Goal: Find specific page/section: Find specific page/section

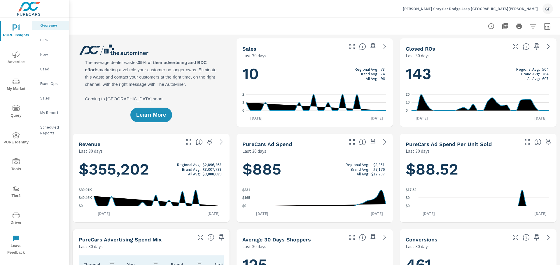
click at [17, 220] on span "Driver" at bounding box center [16, 219] width 28 height 14
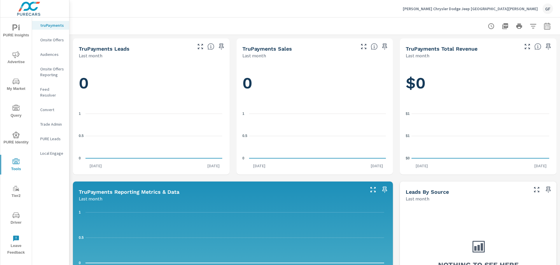
click at [50, 87] on div "Feed Resolver" at bounding box center [50, 92] width 37 height 15
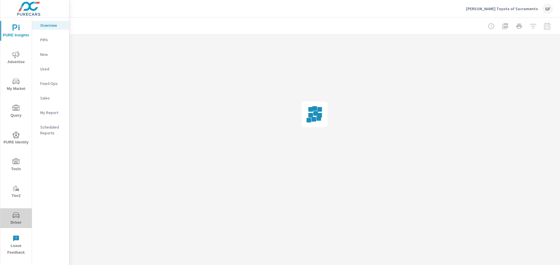
click at [19, 219] on span "Driver" at bounding box center [16, 219] width 28 height 14
